Goal: Transaction & Acquisition: Purchase product/service

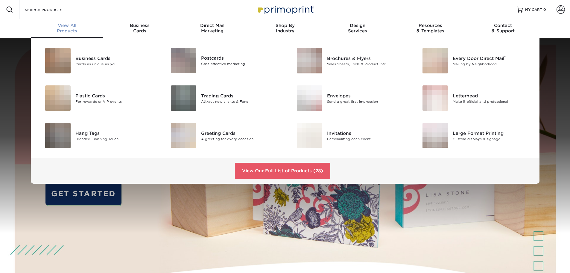
click at [71, 28] on div "View All Products" at bounding box center [67, 28] width 73 height 11
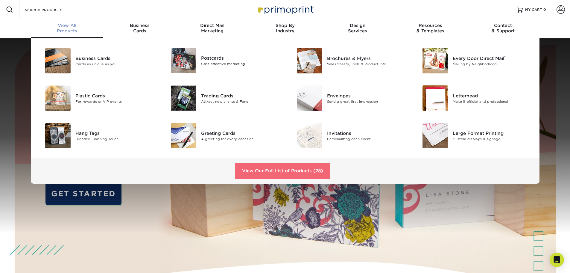
click at [260, 166] on link "View Our Full List of Products (28)" at bounding box center [283, 171] width 96 height 16
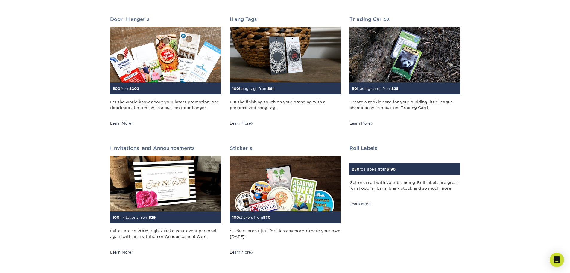
scroll to position [489, 0]
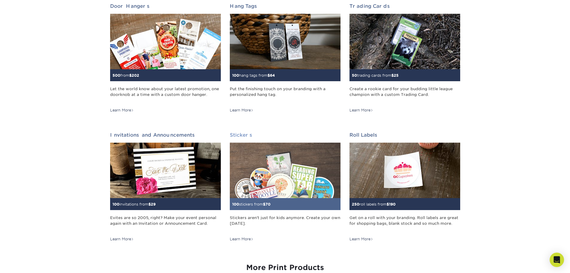
click at [242, 135] on h2 "Stickers" at bounding box center [285, 135] width 111 height 6
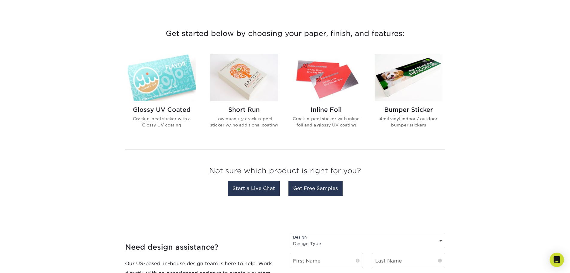
scroll to position [279, 0]
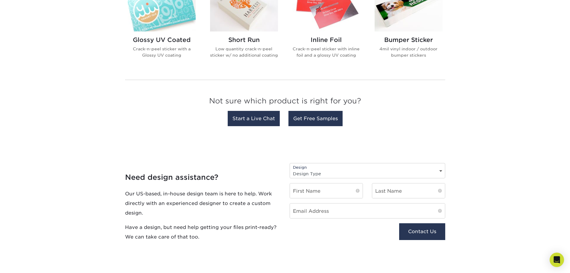
click at [308, 178] on select "Design Type Design Edits New Design" at bounding box center [367, 173] width 155 height 9
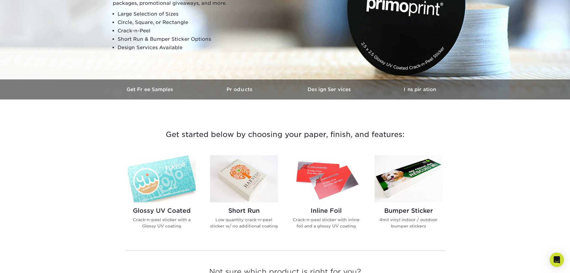
scroll to position [122, 0]
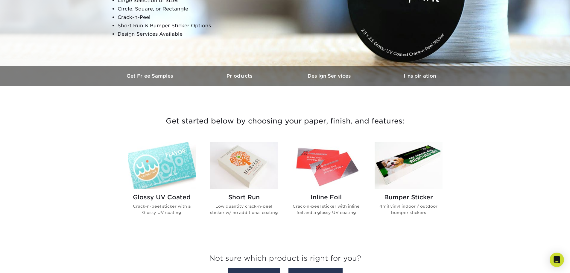
click at [171, 197] on h2 "Glossy UV Coated" at bounding box center [162, 196] width 68 height 7
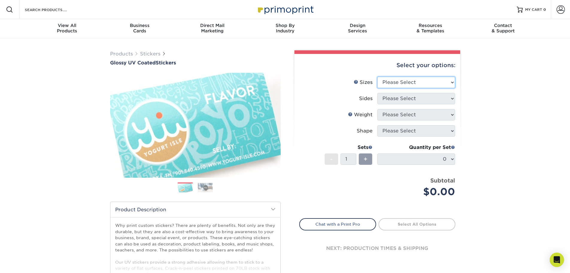
click at [407, 80] on select "Please Select 1.5" x 2.5" 2" x 2" 2" x 3" 2" x 3.5" 2" x 4" 2" x 8" 2.12" x 5.5…" at bounding box center [417, 82] width 78 height 11
select select "2.00x2.00"
click at [378, 77] on select "Please Select 1.5" x 2.5" 2" x 2" 2" x 3" 2" x 3.5" 2" x 4" 2" x 8" 2.12" x 5.5…" at bounding box center [417, 82] width 78 height 11
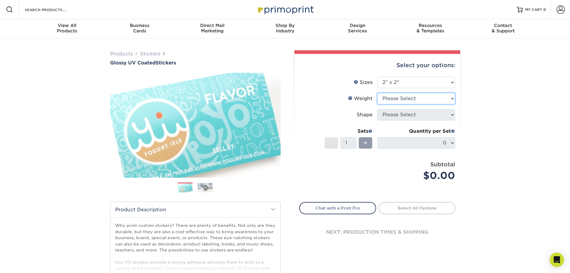
click at [400, 101] on select "Please Select Crack and Peel - Round Crack and Peel" at bounding box center [417, 98] width 78 height 11
select select "Crack and Peel - Round"
click at [378, 93] on select "Please Select Crack and Peel - Round Crack and Peel" at bounding box center [417, 98] width 78 height 11
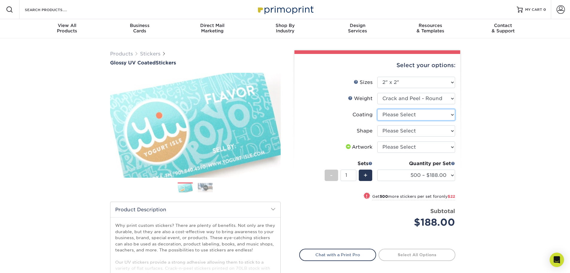
click at [400, 116] on select at bounding box center [417, 114] width 78 height 11
select select "1e8116af-acfc-44b1-83dc-8181aa338834"
click at [378, 109] on select at bounding box center [417, 114] width 78 height 11
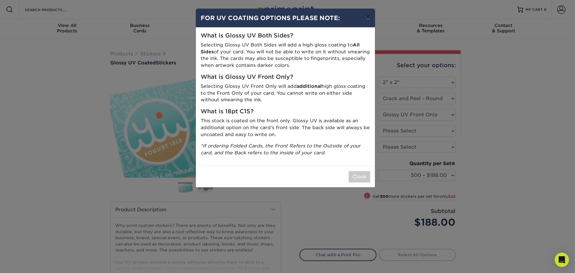
click at [367, 20] on button "×" at bounding box center [368, 17] width 14 height 17
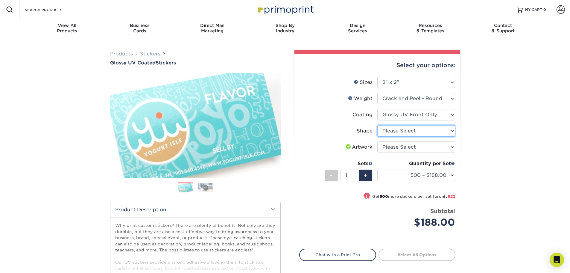
click at [402, 130] on select "Please Select Standard" at bounding box center [417, 130] width 78 height 11
select select "standard"
click at [378, 125] on select "Please Select Standard" at bounding box center [417, 130] width 78 height 11
click at [400, 151] on select "Please Select I will upload files I need a design - $50" at bounding box center [417, 146] width 78 height 11
select select "upload"
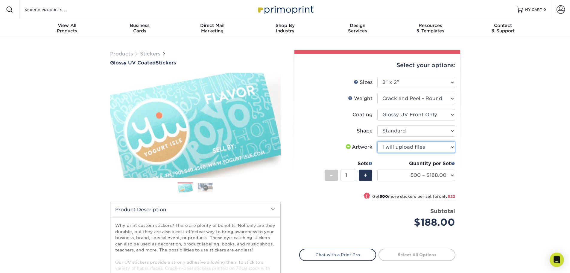
click at [378, 141] on select "Please Select I will upload files I need a design - $50" at bounding box center [417, 146] width 78 height 11
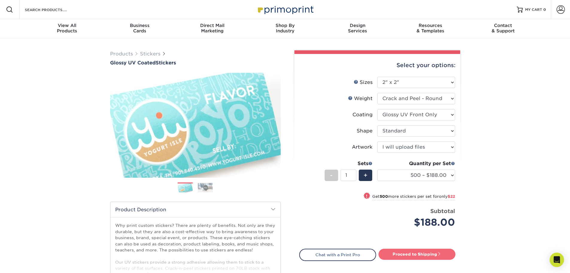
click at [423, 257] on link "Proceed to Shipping" at bounding box center [417, 253] width 77 height 11
type input "Set 1"
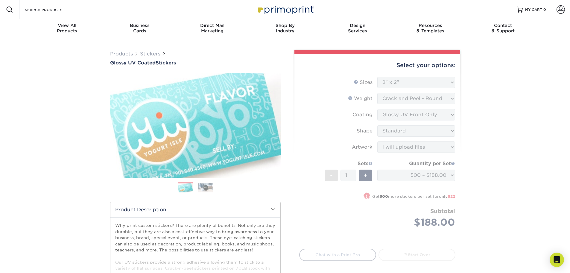
select select "94447e95-2993-4dcd-bcde-39a7e7e9d1c1"
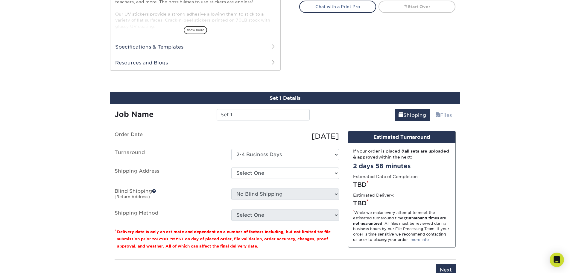
scroll to position [289, 0]
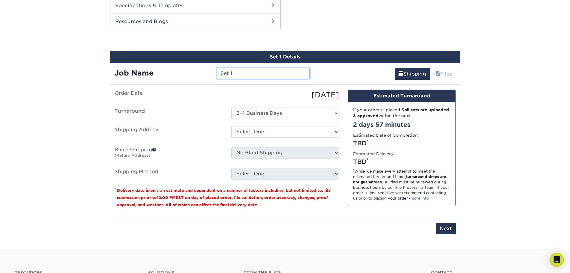
click at [246, 74] on input "Set 1" at bounding box center [263, 73] width 93 height 11
type input "Bijagual Christmas Stickers"
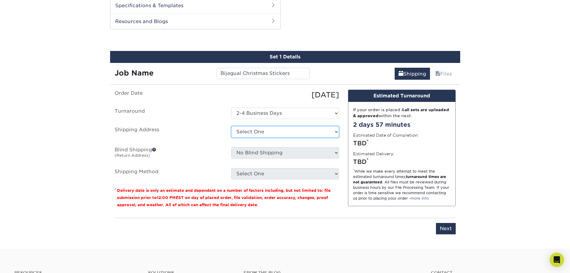
click at [259, 132] on select "Select One + Add New Address - Login" at bounding box center [285, 131] width 108 height 11
click at [231, 137] on select "Select One + Add New Address - Login" at bounding box center [285, 131] width 108 height 11
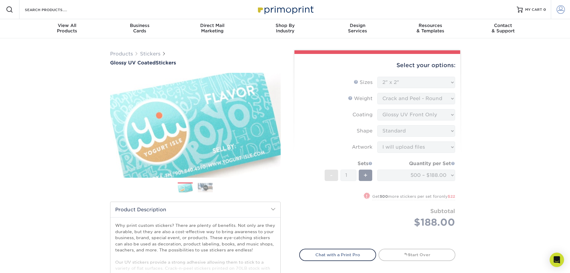
click at [559, 10] on span at bounding box center [561, 9] width 8 height 8
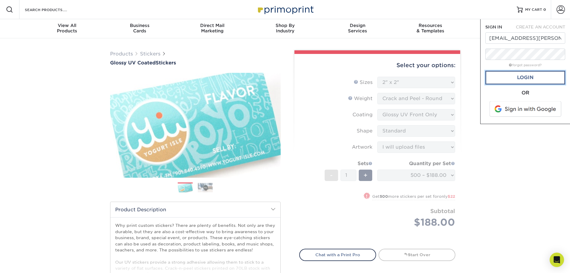
click at [530, 77] on link "Login" at bounding box center [526, 78] width 80 height 14
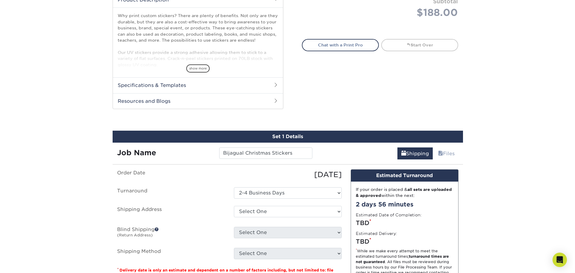
scroll to position [279, 0]
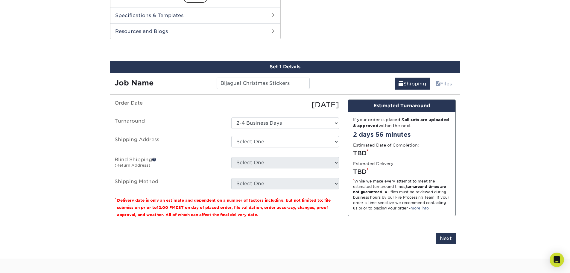
click at [284, 135] on ul "Order Date [DATE] [GEOGRAPHIC_DATA] Select One 2-4 Business Days Shipping Addre…" at bounding box center [227, 144] width 225 height 90
click at [285, 139] on select "Select One [STREET_ADDRESS][GEOGRAPHIC_DATA][PERSON_NAME][STREET_ADDRESS][PERSO…" at bounding box center [285, 141] width 108 height 11
select select "newaddress"
click at [231, 136] on select "Select One [STREET_ADDRESS][GEOGRAPHIC_DATA][PERSON_NAME][STREET_ADDRESS][PERSO…" at bounding box center [285, 141] width 108 height 11
